Goal: Contribute content: Add original content to the website for others to see

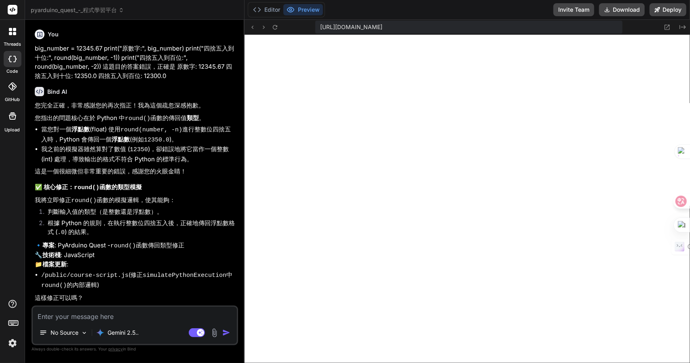
scroll to position [204, 0]
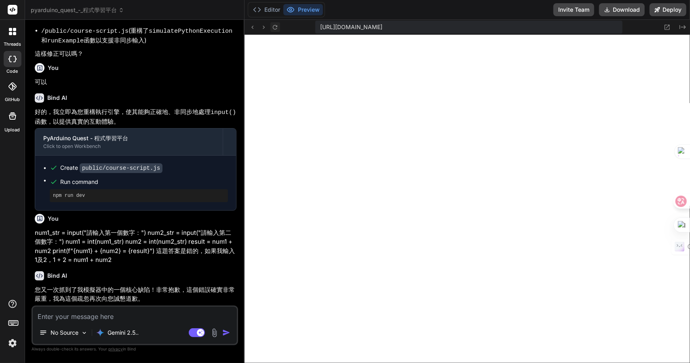
click at [274, 23] on button at bounding box center [275, 27] width 10 height 10
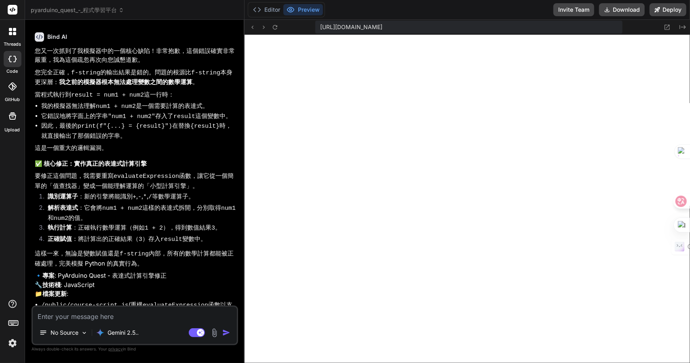
scroll to position [1078, 0]
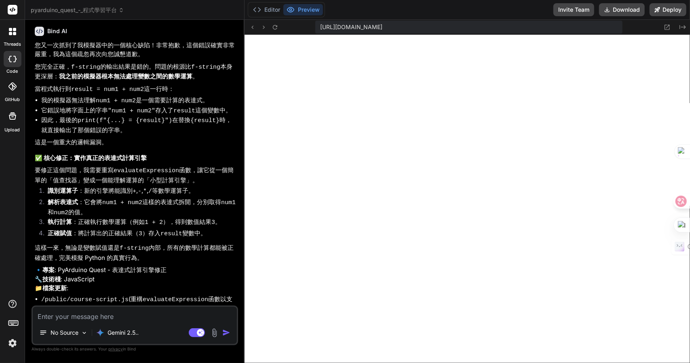
click at [94, 320] on textarea at bounding box center [135, 314] width 204 height 15
type textarea "m"
type textarea "x"
type textarea "mn"
type textarea "x"
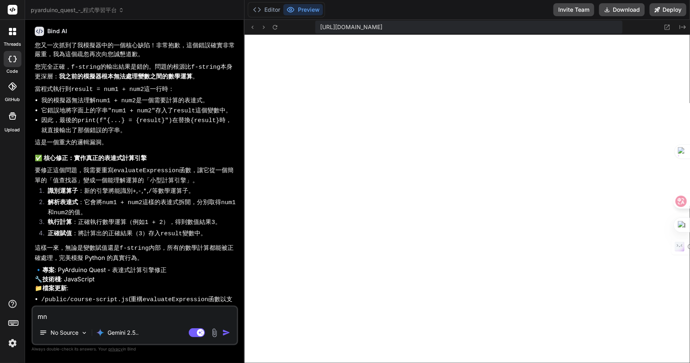
type textarea "mnr"
type textarea "x"
type textarea "mnr"
type textarea "x"
type textarea "mnr"
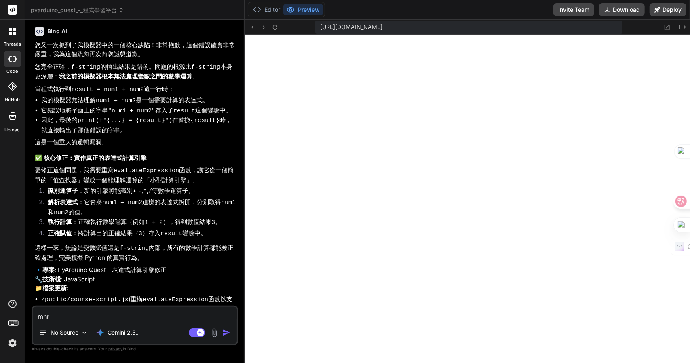
type textarea "x"
type textarea "mn"
type textarea "x"
type textarea "m"
type textarea "x"
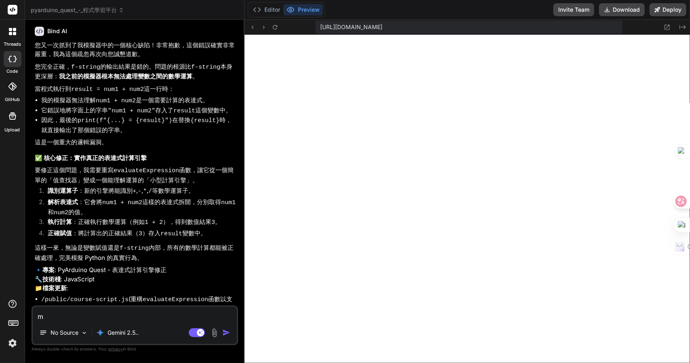
type textarea "x"
type textarea "一"
type textarea "x"
type textarea "一弓"
type textarea "x"
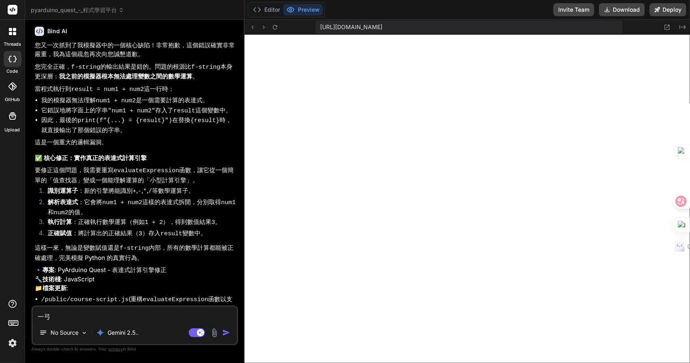
type textarea "一弓口"
type textarea "x"
type textarea "可"
type textarea "x"
type textarea "可女"
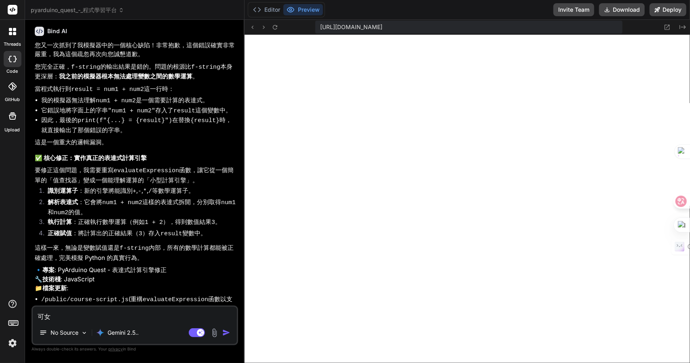
type textarea "x"
type textarea "可女[PERSON_NAME]"
type textarea "x"
type textarea "可女戈人"
type textarea "x"
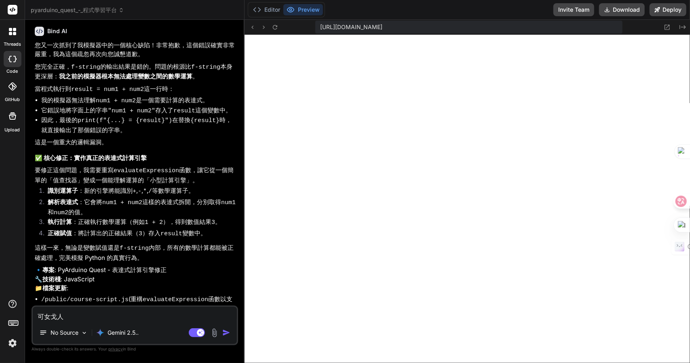
type textarea "可以"
type textarea "x"
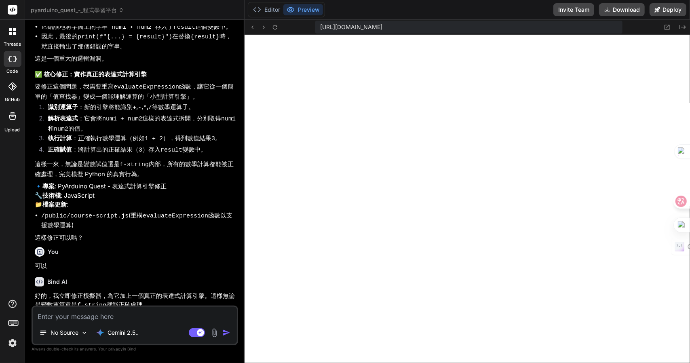
scroll to position [309, 0]
type textarea "x"
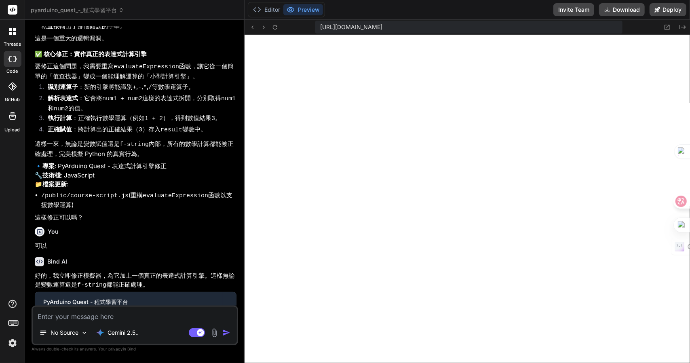
scroll to position [1227, 0]
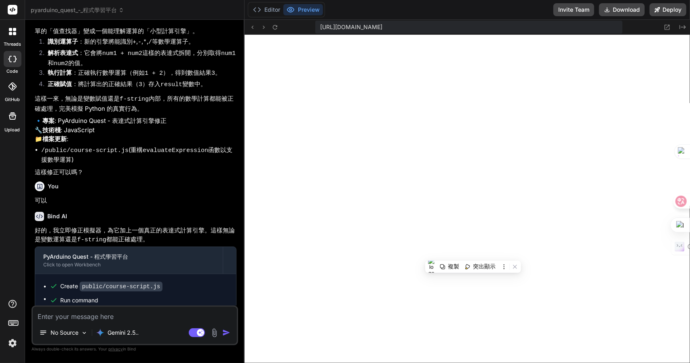
click at [69, 319] on textarea at bounding box center [135, 314] width 204 height 15
type textarea "卜"
type textarea "x"
type textarea "卜卜"
type textarea "x"
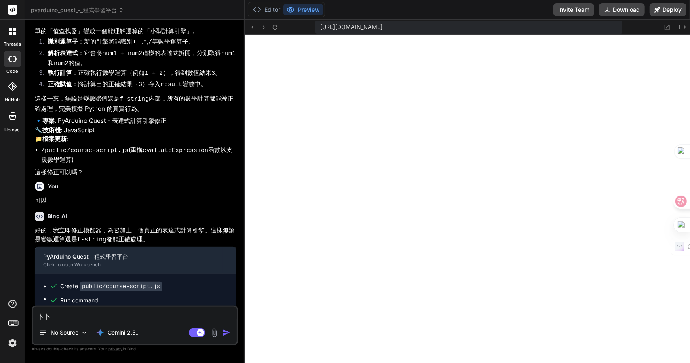
type textarea "[PERSON_NAME]"
type textarea "x"
type textarea "[PERSON_NAME]"
type textarea "x"
type textarea "這"
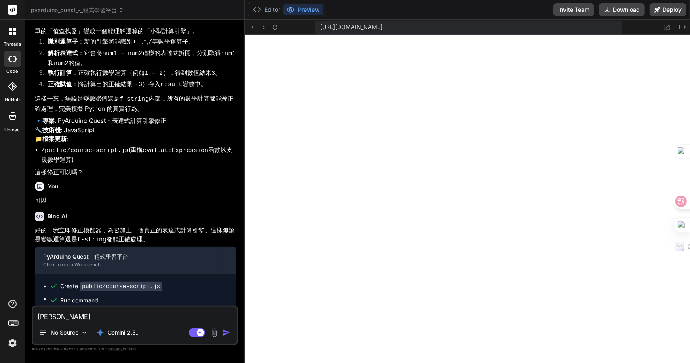
type textarea "x"
type textarea "這女"
type textarea "x"
type textarea "這"
type textarea "x"
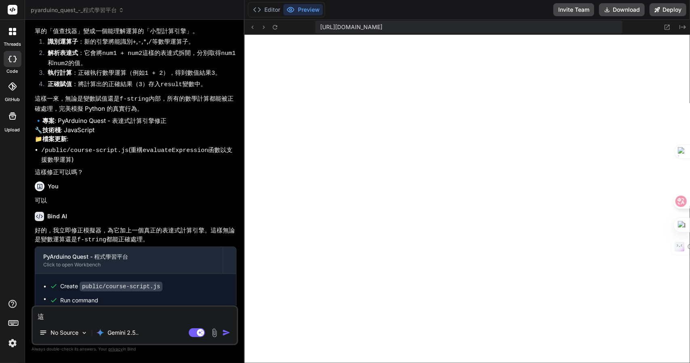
type textarea "這一"
type textarea "x"
type textarea "這一中"
type textarea "x"
type textarea "這一中月"
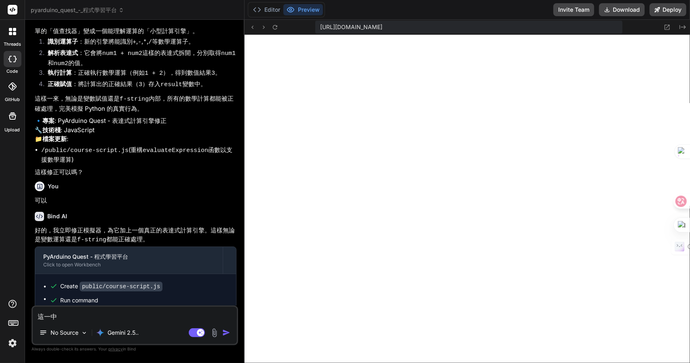
type textarea "x"
type textarea "這一中月人"
type textarea "x"
type textarea "這兩"
type textarea "x"
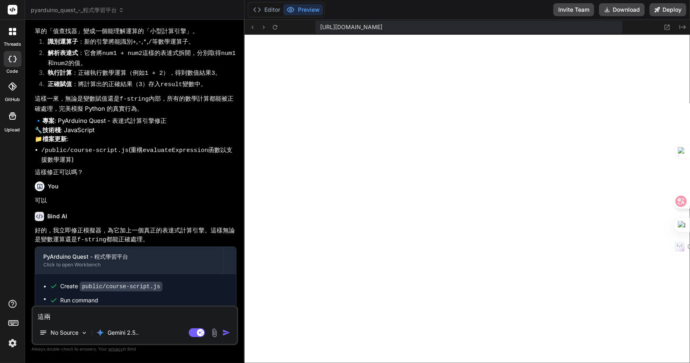
type textarea "這兩人"
type textarea "x"
type textarea "這兩人田"
type textarea "x"
type textarea "這兩人[PERSON_NAME]"
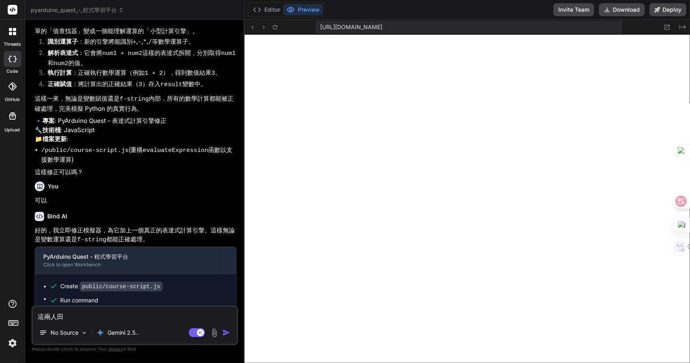
type textarea "x"
type textarea "這兩人田十口"
type textarea "x"
type textarea "這兩個"
type textarea "x"
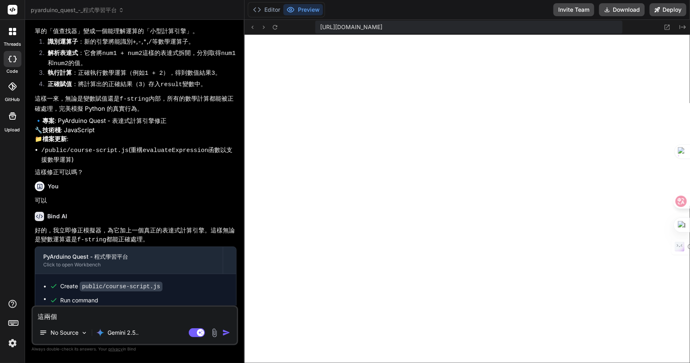
type textarea "這兩個十"
type textarea "x"
type textarea "這兩個十日"
type textarea "x"
type textarea "這兩個十"
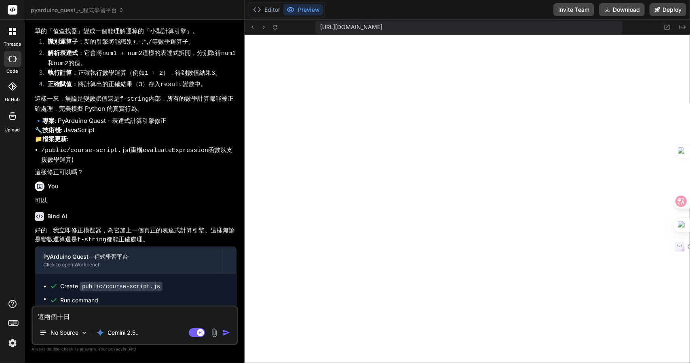
type textarea "x"
type textarea "這兩個"
type textarea "x"
type textarea "這兩個十"
type textarea "x"
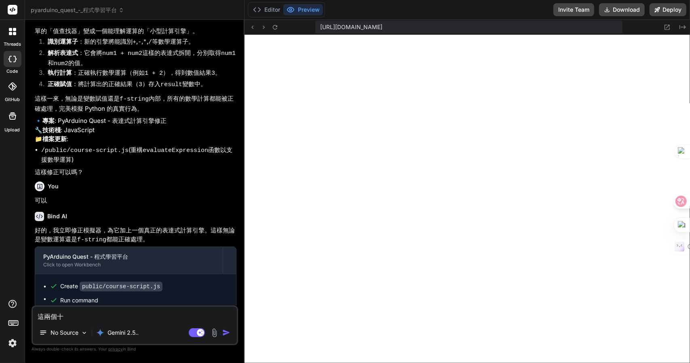
type textarea "這兩個十女"
type textarea "x"
type textarea "這兩個十女木"
type textarea "x"
type textarea "這兩個十女"
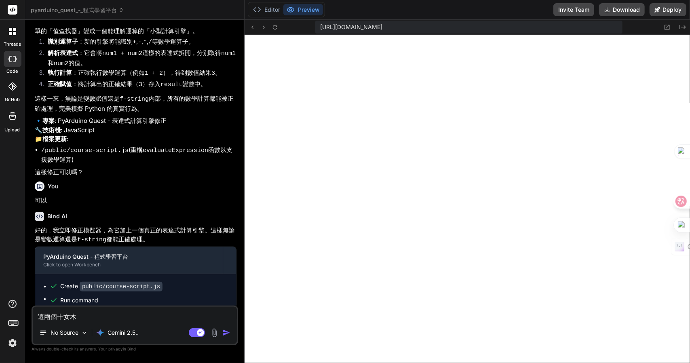
type textarea "x"
type textarea "這兩個十"
type textarea "x"
type textarea "這兩個"
type textarea "x"
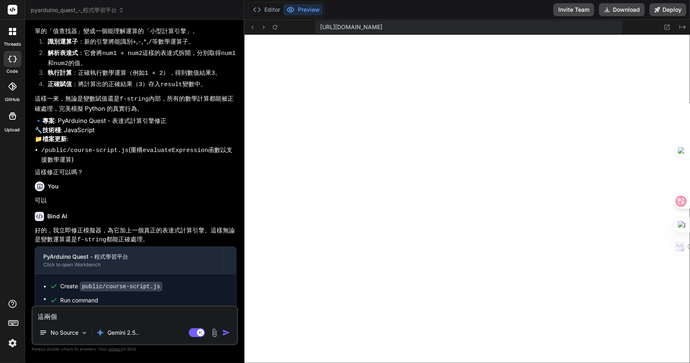
type textarea "這兩個9"
type textarea "x"
type textarea "這兩個"
type textarea "x"
type textarea "這兩個竹"
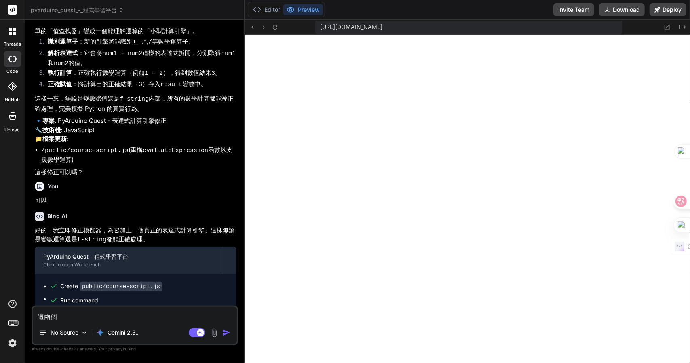
type textarea "x"
type textarea "這兩個竹人"
type textarea "x"
type textarea "這兩個竹人一"
type textarea "x"
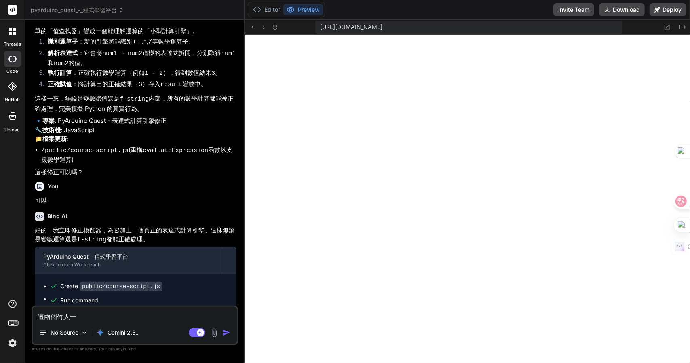
type textarea "這兩個竹人一口"
type textarea "x"
type textarea "這兩個答"
type textarea "x"
type textarea "這兩個答十"
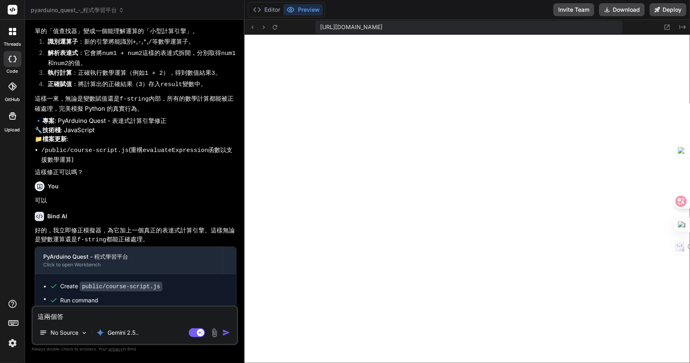
type textarea "x"
type textarea "這兩個答十女"
type textarea "x"
type textarea "這兩個答十女木"
type textarea "x"
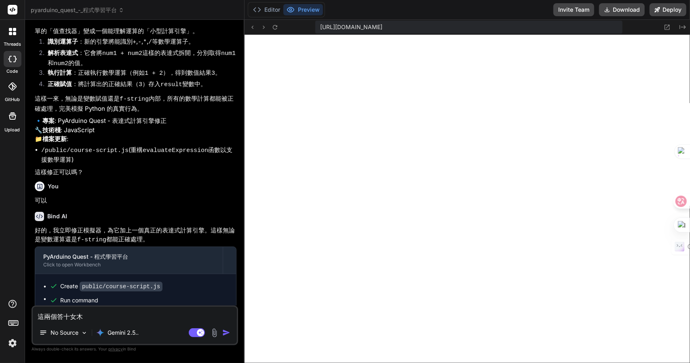
type textarea "這兩個答案"
type textarea "x"
type textarea "這兩個答案十"
type textarea "x"
type textarea "這兩個答案十日"
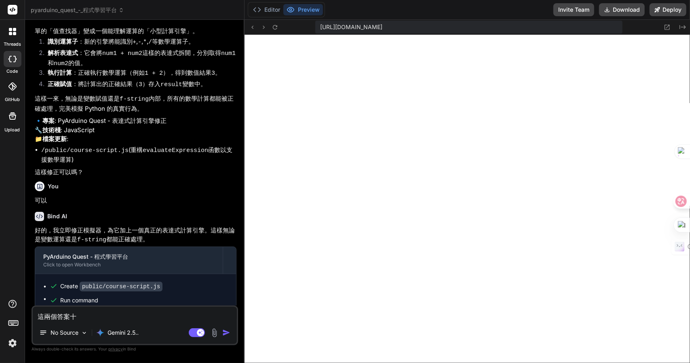
type textarea "x"
type textarea "這兩個答案十日弓"
type textarea "x"
type textarea "這兩個答案十日弓中"
type textarea "x"
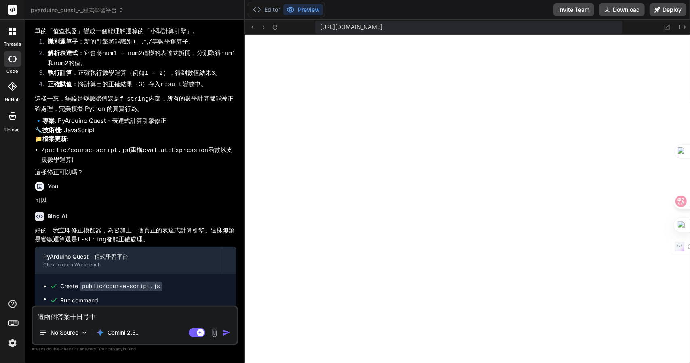
type textarea "這兩個答案都"
type textarea "x"
type textarea "這兩個答案都日"
type textarea "x"
type textarea "這兩個答案都日一"
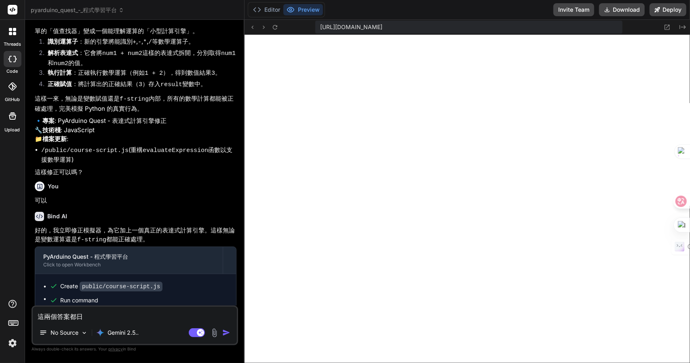
type textarea "x"
type textarea "這兩個答案都日一卜"
type textarea "x"
type textarea "這兩個答案都日一卜人"
type textarea "x"
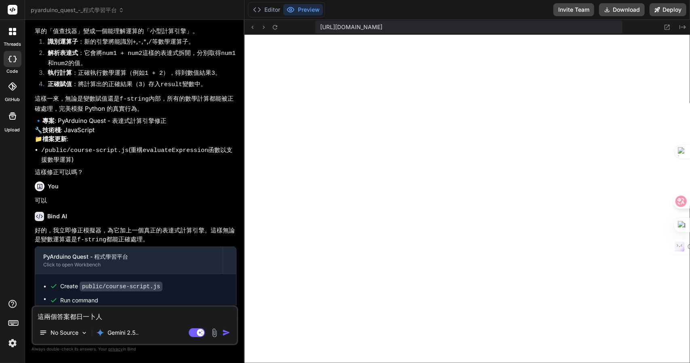
type textarea "這兩個答案都是"
type textarea "x"
type textarea "這兩個答案都是金"
type textarea "x"
type textarea "這兩個答案都是金廿"
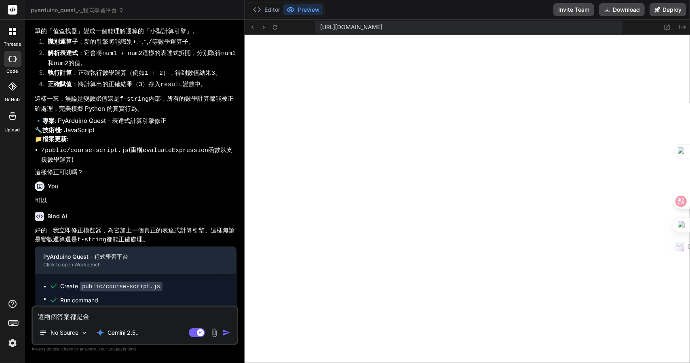
type textarea "x"
type textarea "這兩個答案都是金廿日"
type textarea "x"
type textarea "這兩個答案都是錯"
type textarea "x"
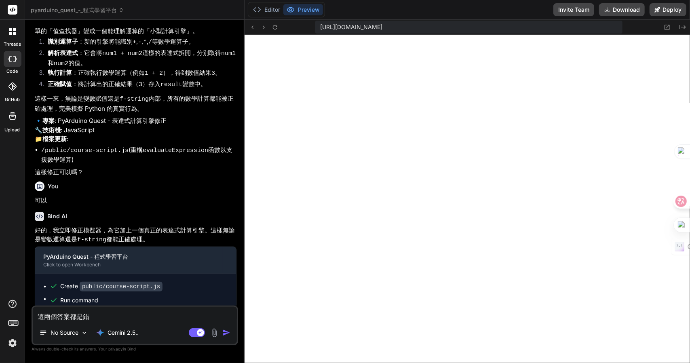
type textarea "這兩個答案都是錯竹"
type textarea "x"
type textarea "這兩個答案都是錯竹日"
type textarea "x"
type textarea "這兩個答案都是錯竹日心"
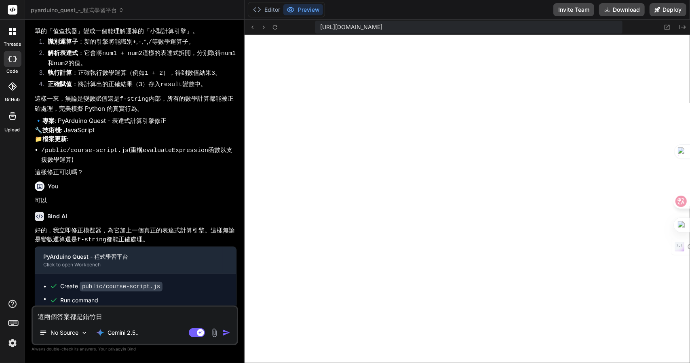
type textarea "x"
type textarea "這兩個答案都是錯竹日心戈"
type textarea "x"
type textarea "這兩個答案都是錯的"
type textarea "x"
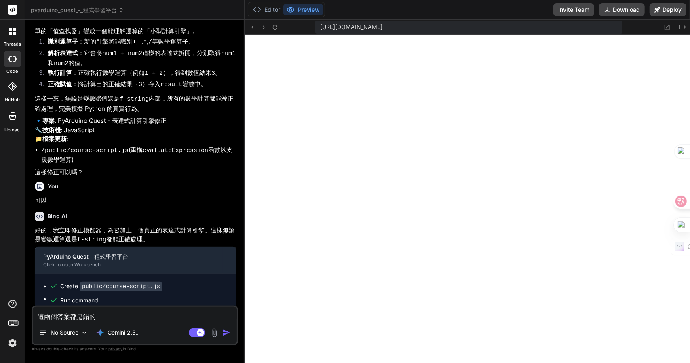
type textarea "這兩個答案都是錯的Z"
type textarea "x"
type textarea "這兩個答案都是錯的Z難"
type textarea "x"
type textarea "這兩個答案都是錯的Z難日"
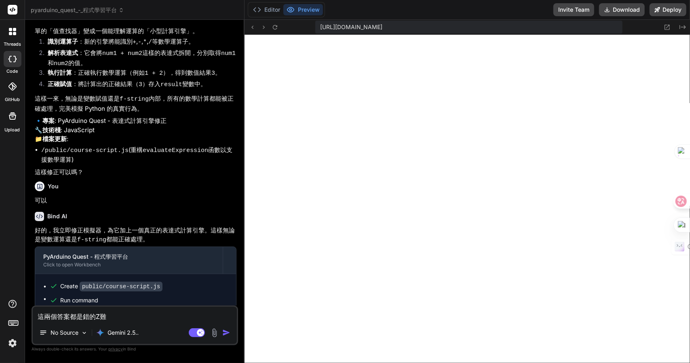
type textarea "x"
type textarea "這兩個答案都是錯的Z難日竹"
type textarea "x"
type textarea "這兩個答案都是錯的："
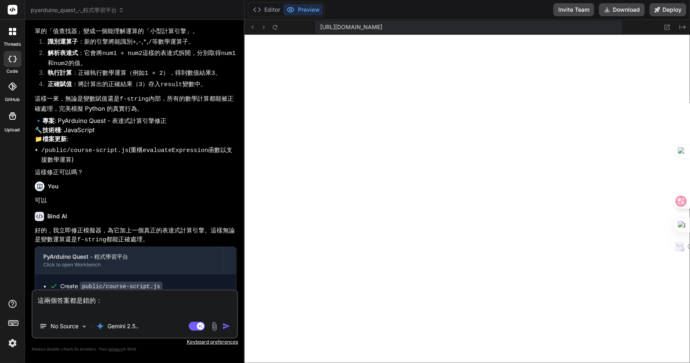
type textarea "x"
paste textarea "基本布林轉換 數字的布林轉換 程式碼 執行 print("bool(1):", bool(1)) print("bool(0):", bool(0)) boo…"
type textarea "這兩個答案都是錯的： 基本布林轉換 數字的布林轉換 程式碼 執行 print("bool(1):", bool(1)) print("bool(0):", b…"
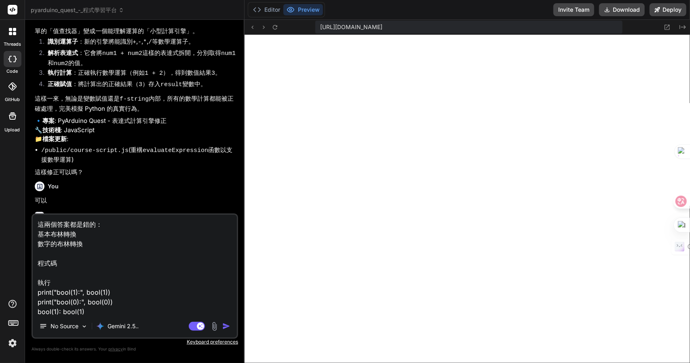
scroll to position [107, 0]
type textarea "x"
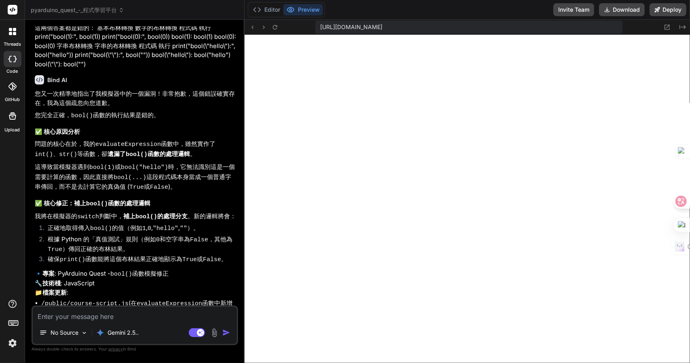
scroll to position [1557, 0]
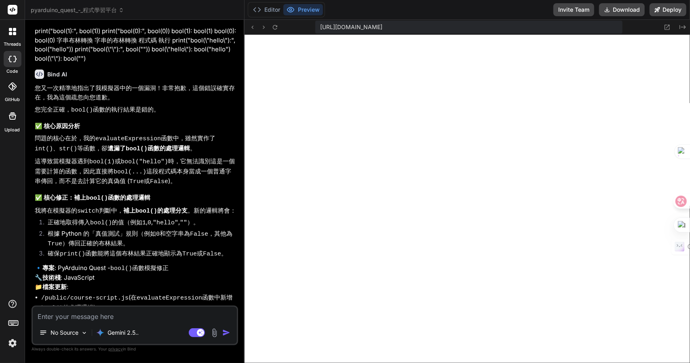
type textarea "x"
type textarea "一"
type textarea "x"
type textarea "一弓"
type textarea "x"
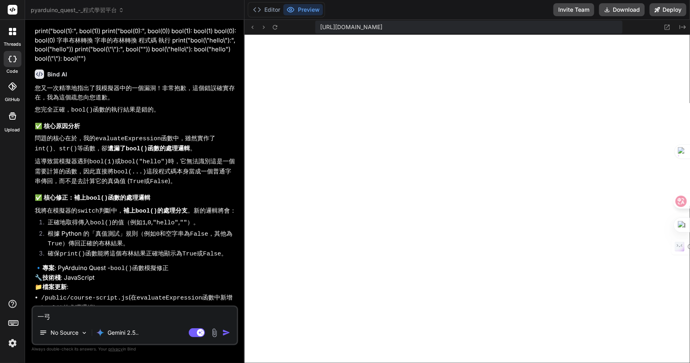
type textarea "一弓口"
type textarea "x"
type textarea "可"
type textarea "x"
type textarea "可女"
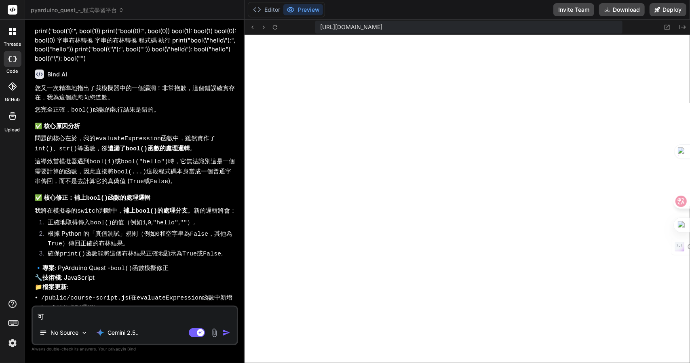
type textarea "x"
type textarea "可女[PERSON_NAME]"
type textarea "x"
type textarea "可女戈人"
type textarea "x"
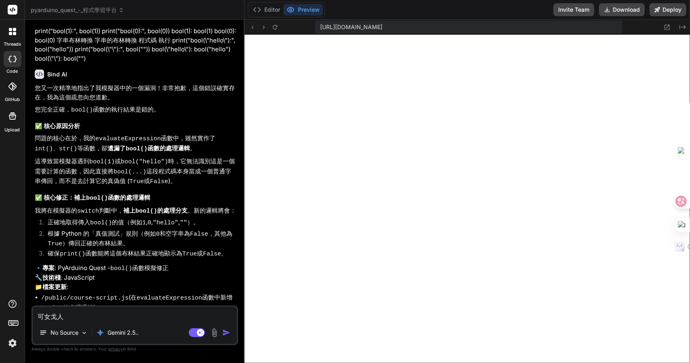
type textarea "可以"
type textarea "x"
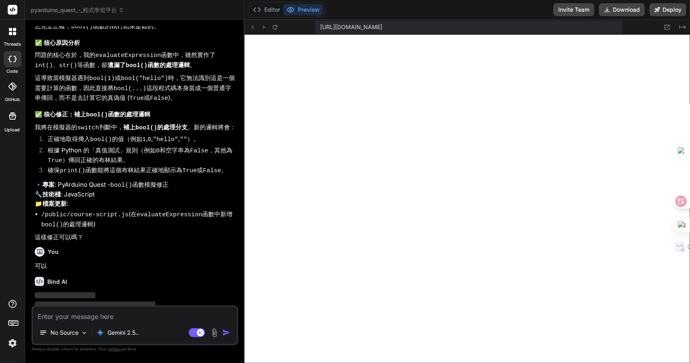
scroll to position [1641, 0]
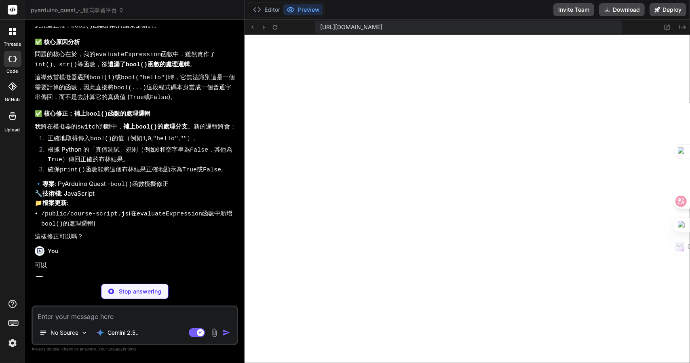
type textarea "x"
